Goal: Information Seeking & Learning: Compare options

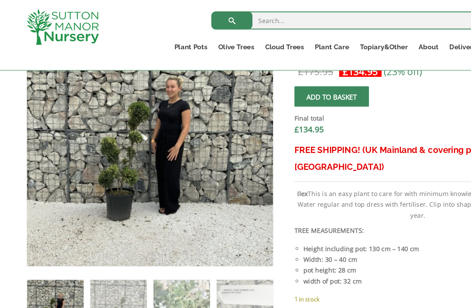
scroll to position [217, 0]
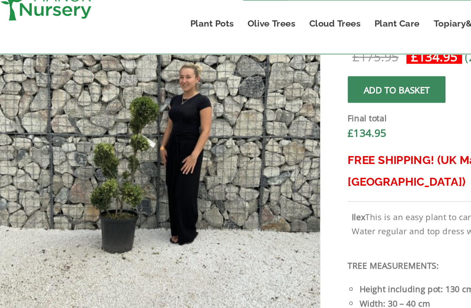
click at [78, 116] on img at bounding box center [211, 188] width 345 height 345
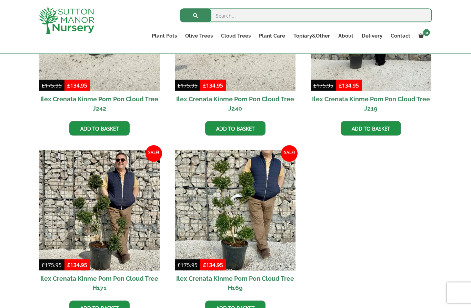
scroll to position [260, 0]
click at [114, 236] on img at bounding box center [99, 210] width 121 height 121
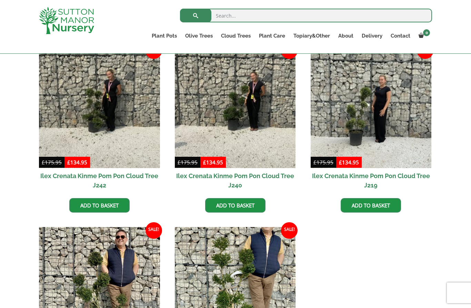
scroll to position [182, 0]
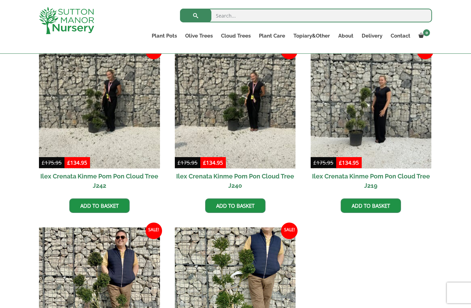
click at [366, 124] on img at bounding box center [371, 108] width 121 height 121
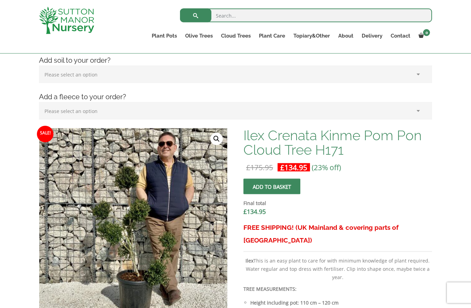
scroll to position [105, 0]
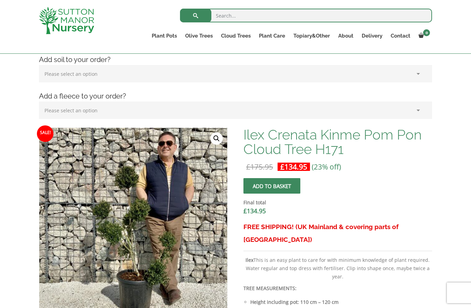
click at [139, 236] on img at bounding box center [211, 300] width 345 height 345
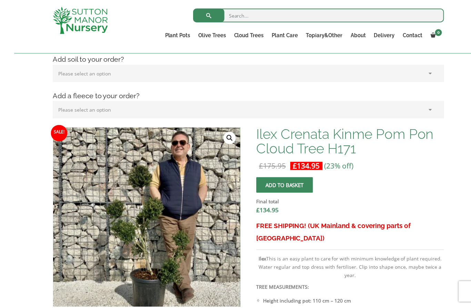
scroll to position [106, 0]
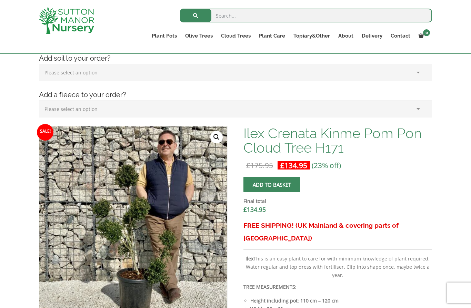
click at [217, 138] on link "🔍" at bounding box center [216, 137] width 12 height 12
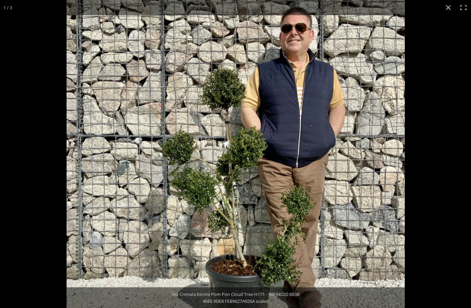
click at [446, 8] on button "Close (Esc)" at bounding box center [448, 7] width 15 height 15
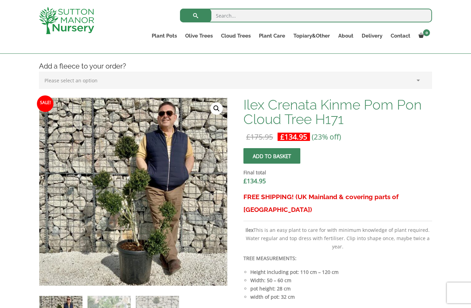
scroll to position [136, 0]
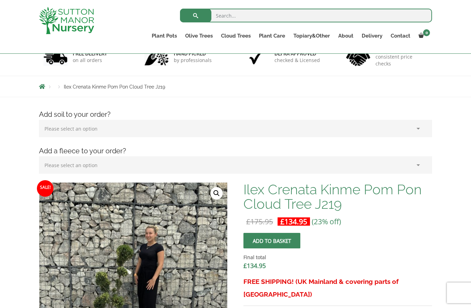
scroll to position [66, 0]
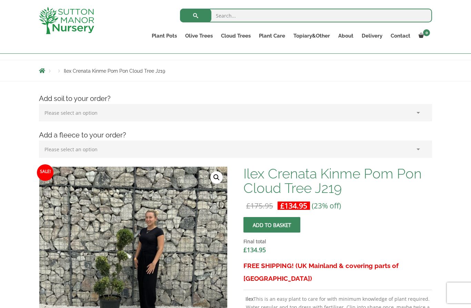
click at [214, 182] on link "🔍" at bounding box center [216, 177] width 12 height 12
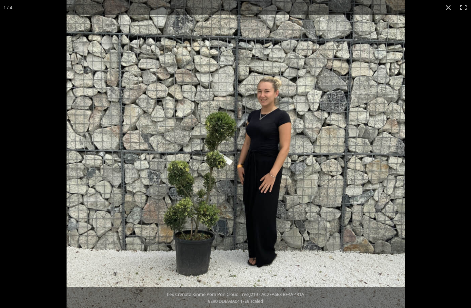
click at [453, 5] on button "Close (Esc)" at bounding box center [448, 7] width 15 height 15
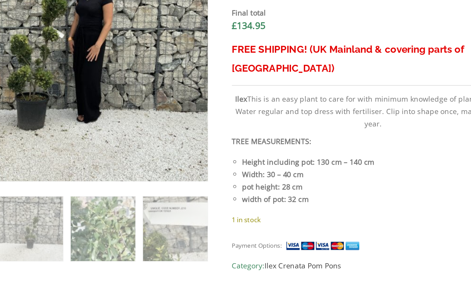
scroll to position [218, 0]
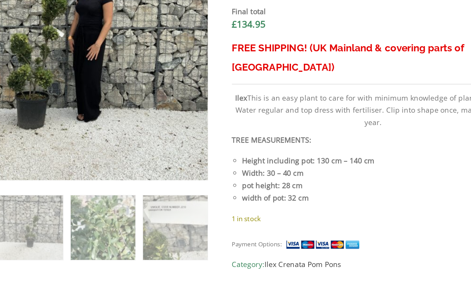
click at [279, 242] on img at bounding box center [305, 245] width 52 height 7
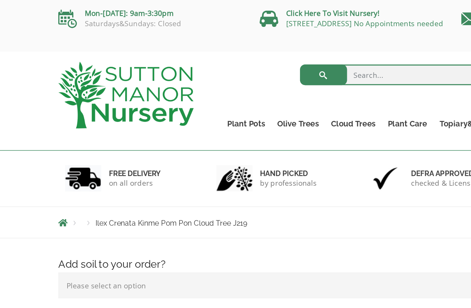
scroll to position [54, 0]
